Goal: Find specific page/section: Find specific page/section

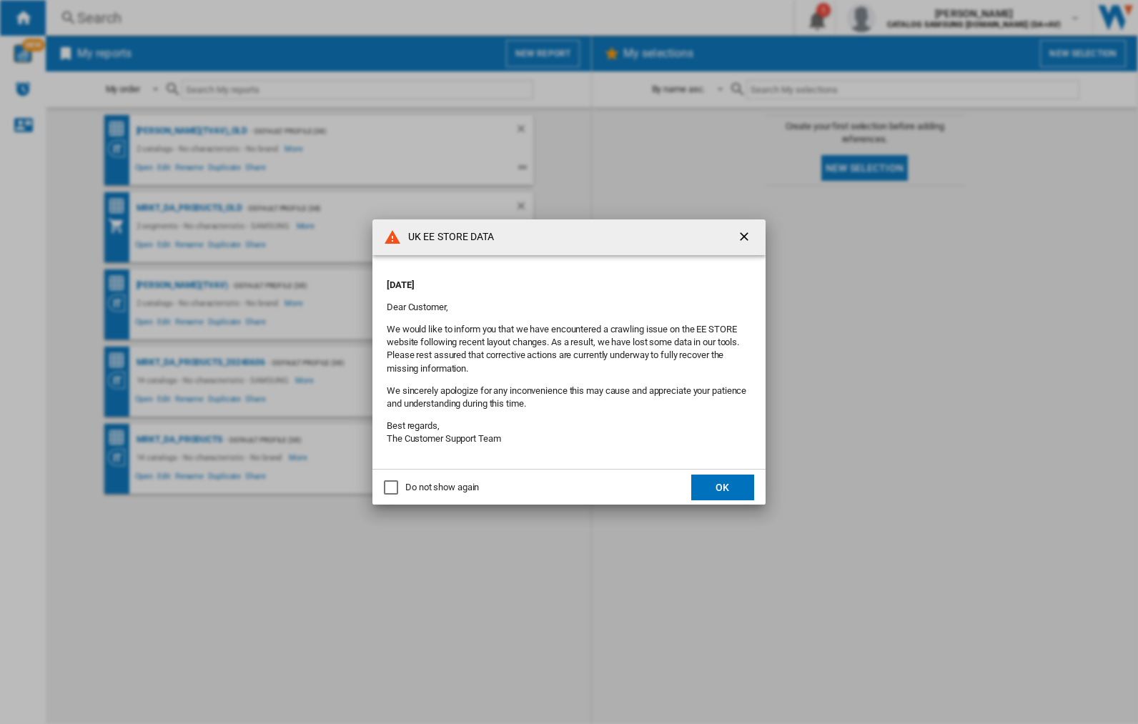
click at [905, 18] on div "UK EE STORE DATA [DATE] Dear Customer, We would like to inform you that we have…" at bounding box center [569, 362] width 1138 height 724
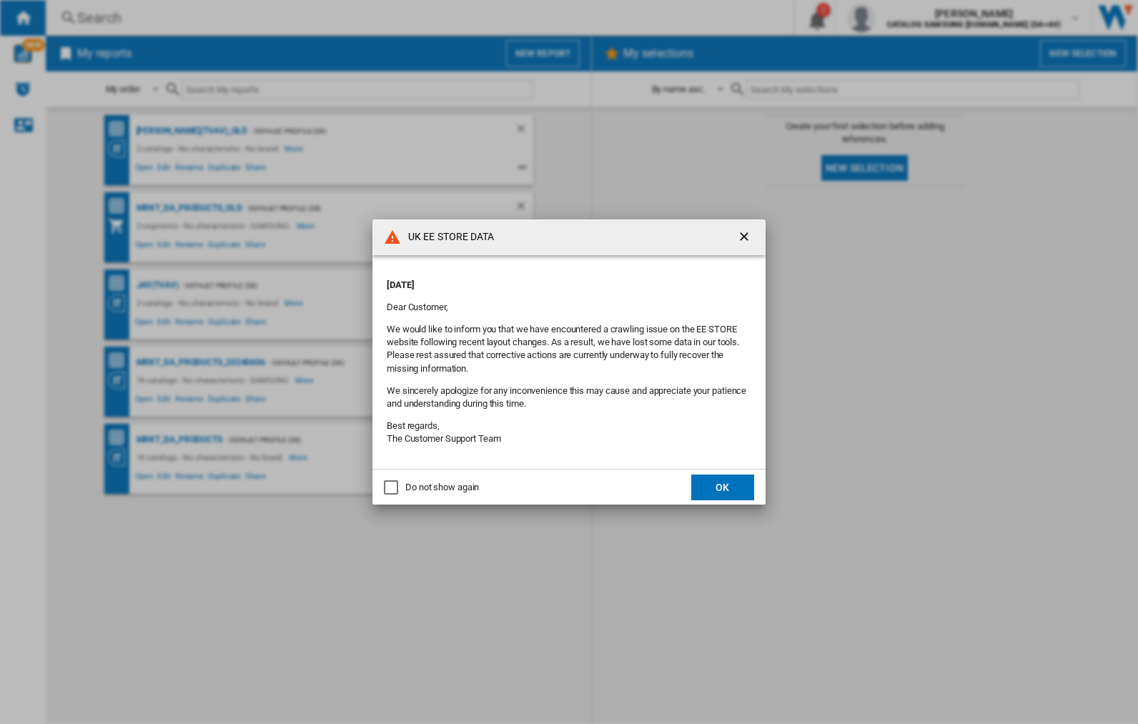
click at [905, 18] on div "UK EE STORE DATA [DATE] Dear Customer, We would like to inform you that we have…" at bounding box center [569, 362] width 1138 height 724
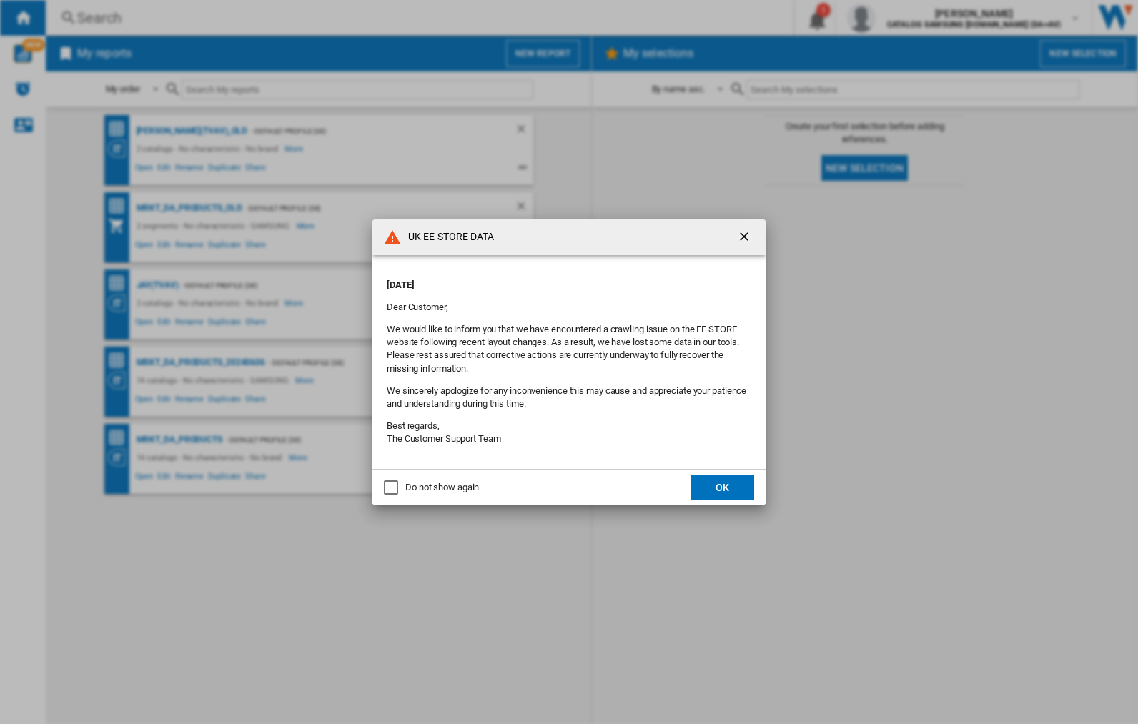
click at [905, 18] on div "UK EE STORE DATA [DATE] Dear Customer, We would like to inform you that we have…" at bounding box center [569, 362] width 1138 height 724
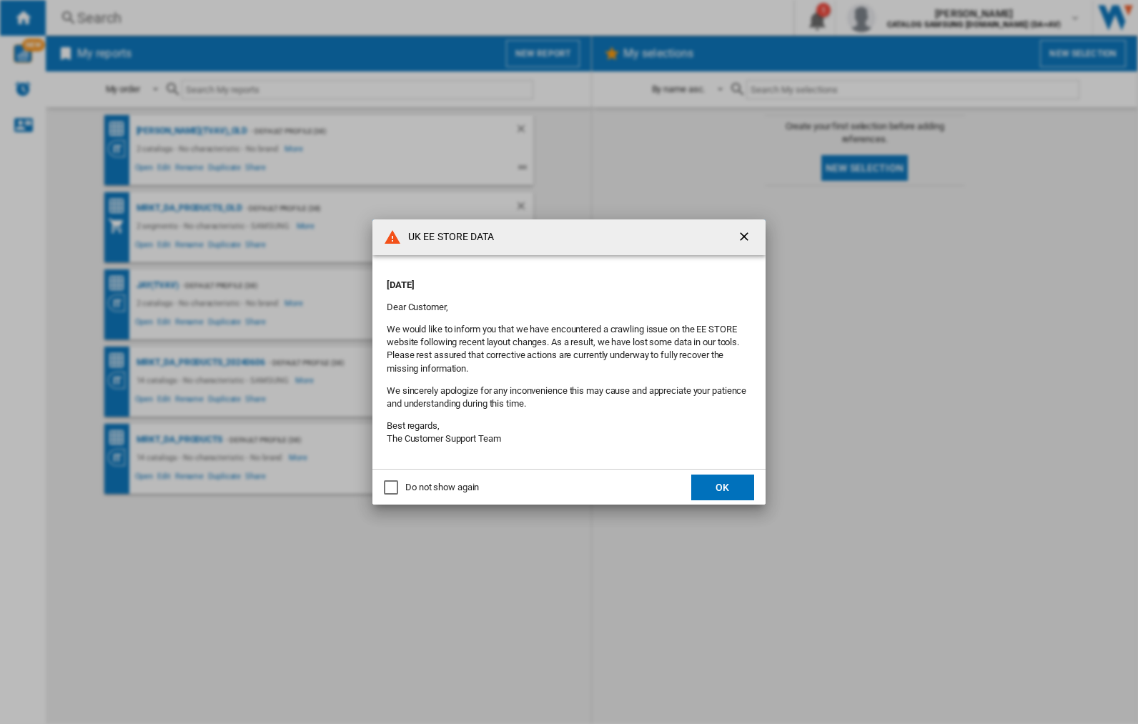
click at [905, 18] on div "UK EE STORE DATA [DATE] Dear Customer, We would like to inform you that we have…" at bounding box center [569, 362] width 1138 height 724
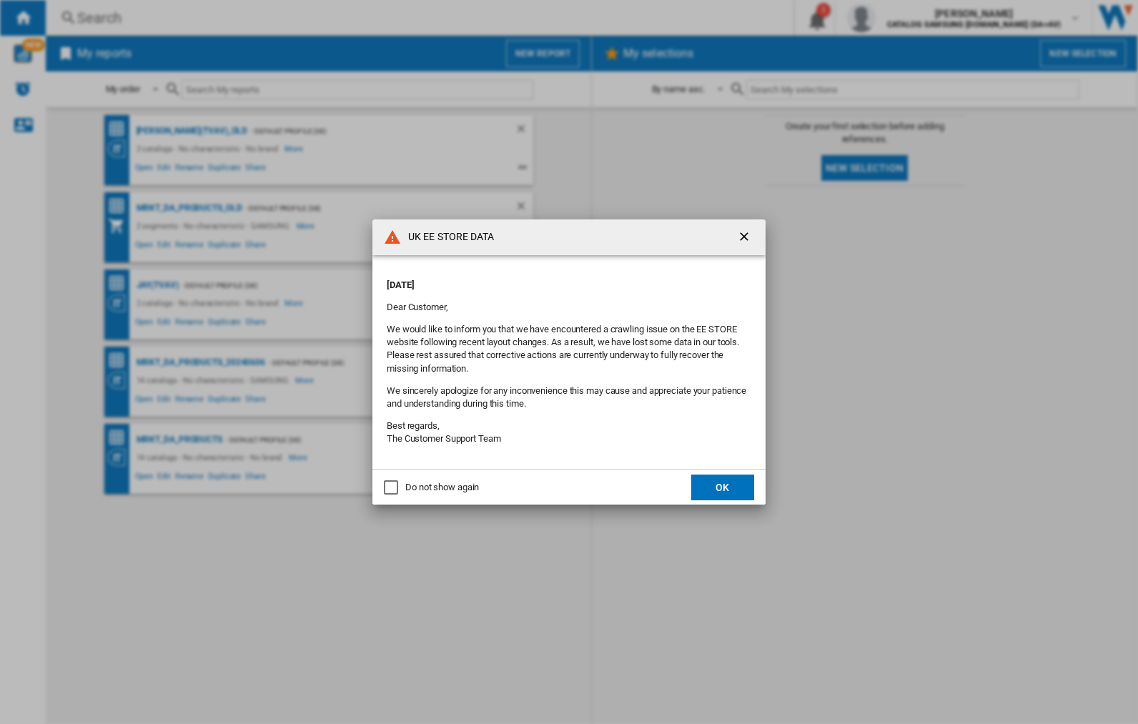
click at [905, 18] on div "UK EE STORE DATA [DATE] Dear Customer, We would like to inform you that we have…" at bounding box center [569, 362] width 1138 height 724
